Goal: Information Seeking & Learning: Learn about a topic

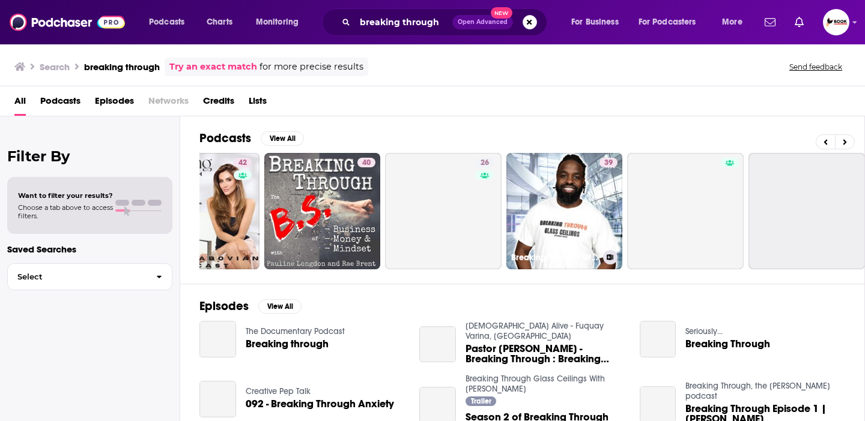
scroll to position [0, 438]
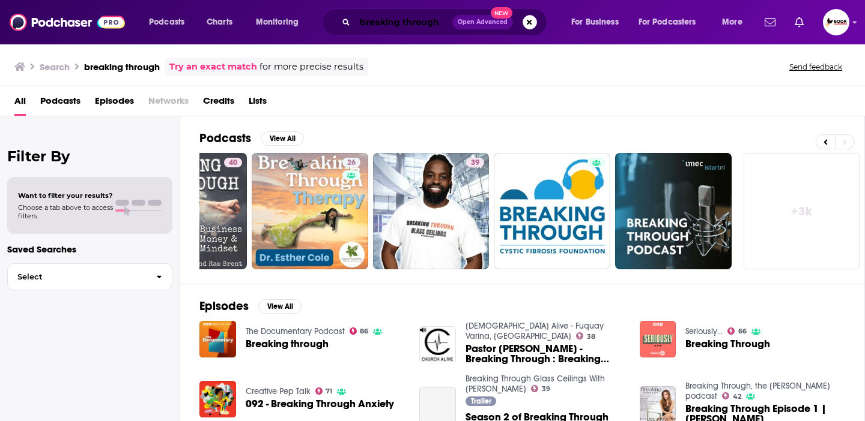
click at [427, 26] on input "breaking through" at bounding box center [403, 22] width 97 height 19
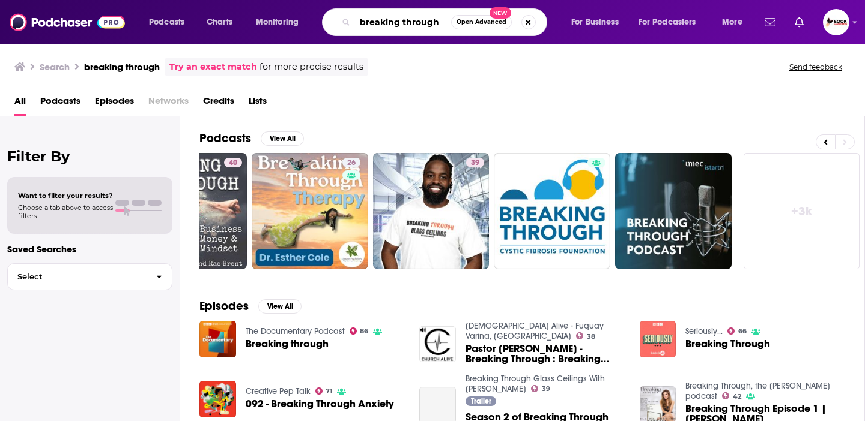
click at [435, 26] on input "breaking through" at bounding box center [403, 22] width 96 height 19
type input "breaking through momsrising"
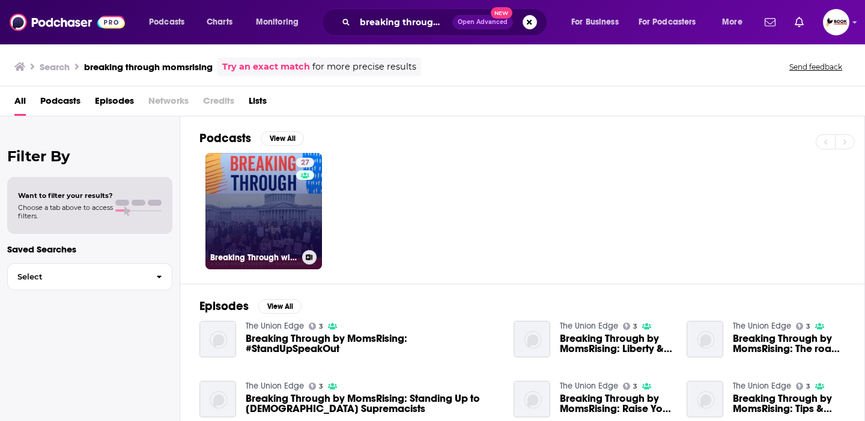
click at [258, 175] on link "27 Breaking Through with [PERSON_NAME] (Powered by MomsRising)" at bounding box center [263, 211] width 116 height 116
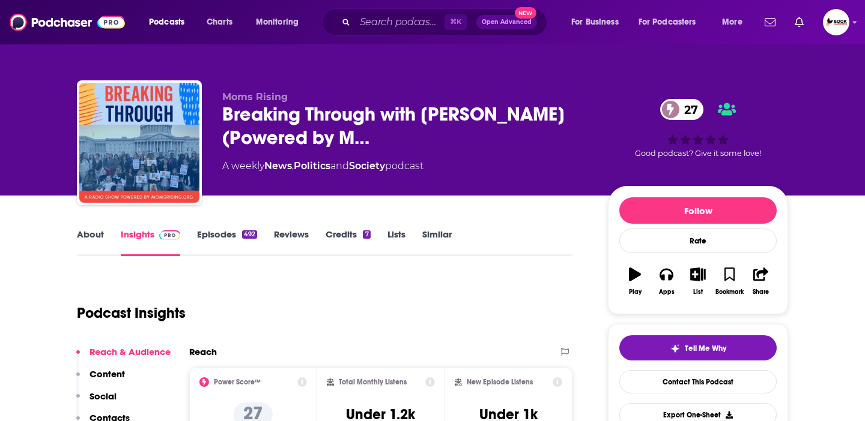
click at [97, 240] on link "About" at bounding box center [90, 243] width 27 height 28
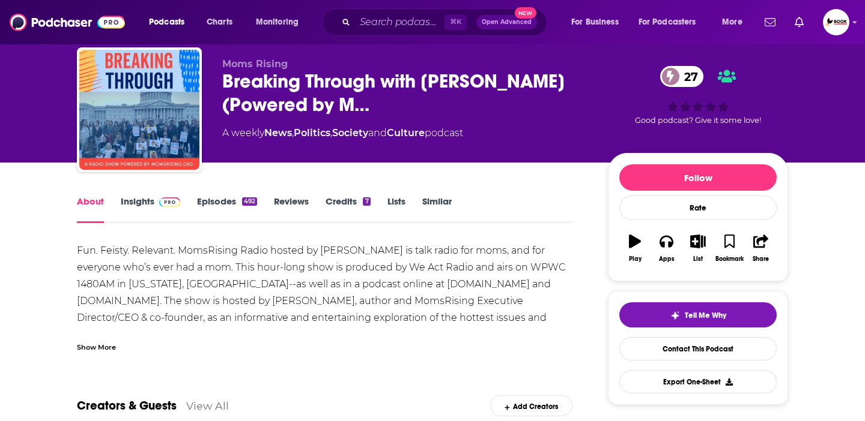
scroll to position [57, 0]
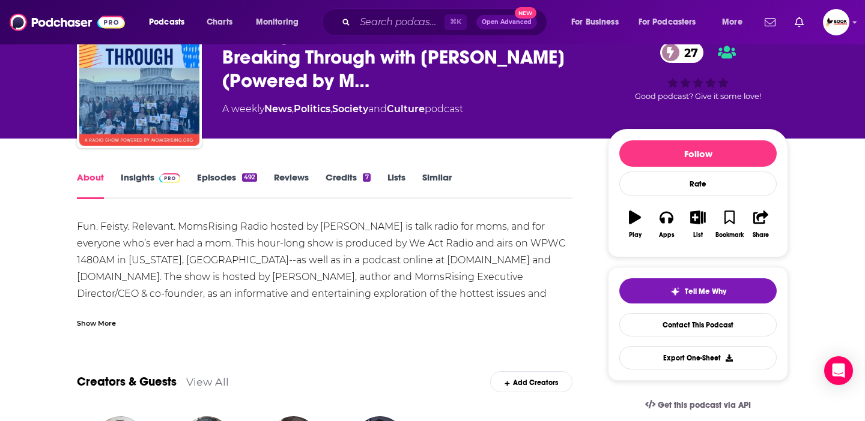
click at [106, 319] on div "Show More" at bounding box center [96, 322] width 39 height 11
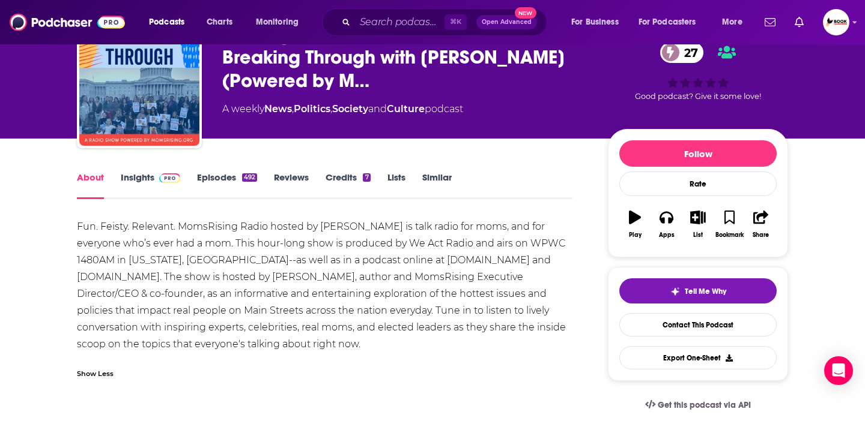
drag, startPoint x: 77, startPoint y: 225, endPoint x: 432, endPoint y: 337, distance: 372.2
click at [432, 337] on div "Fun. Feisty. Relevant. MomsRising Radio hosted by [PERSON_NAME] is talk radio f…" at bounding box center [324, 286] width 495 height 134
copy div "Fun. Feisty. Relevant. MomsRising Radio hosted by [PERSON_NAME] is talk radio f…"
click at [152, 185] on link "Insights" at bounding box center [150, 186] width 59 height 28
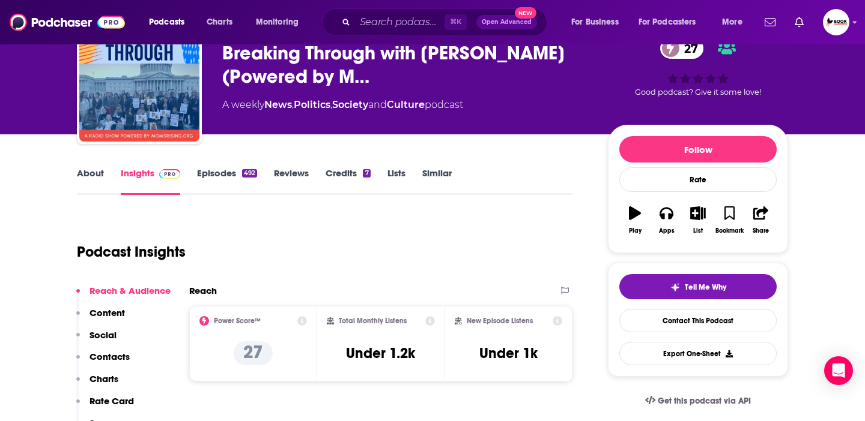
scroll to position [82, 0]
